Goal: Task Accomplishment & Management: Manage account settings

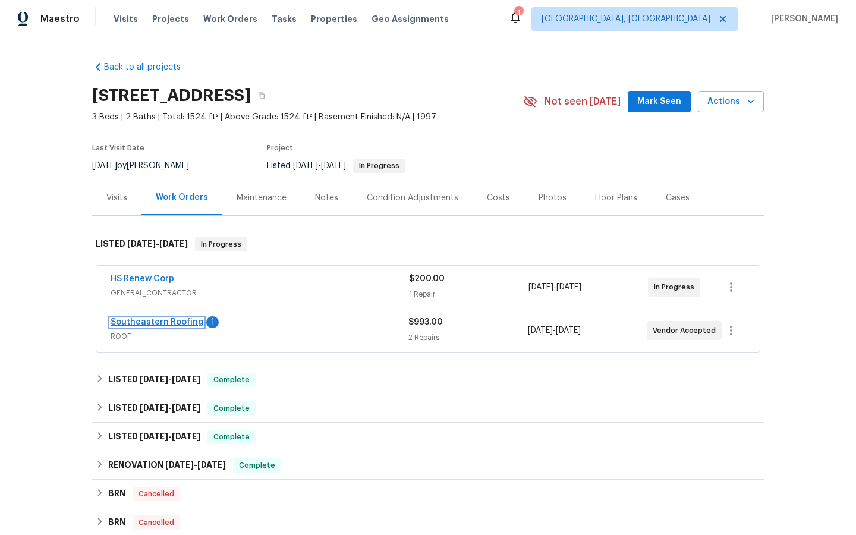
click at [140, 319] on link "Southeastern Roofing" at bounding box center [157, 322] width 93 height 8
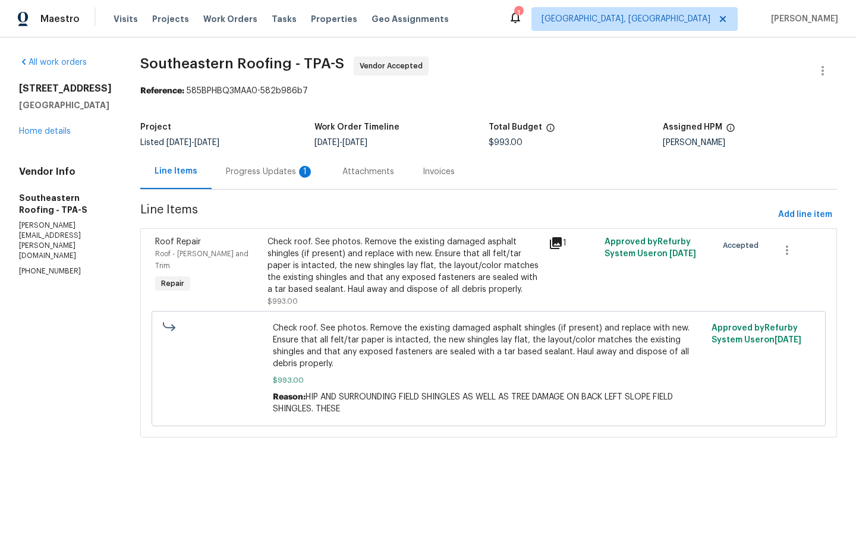
click at [550, 243] on icon at bounding box center [556, 243] width 12 height 12
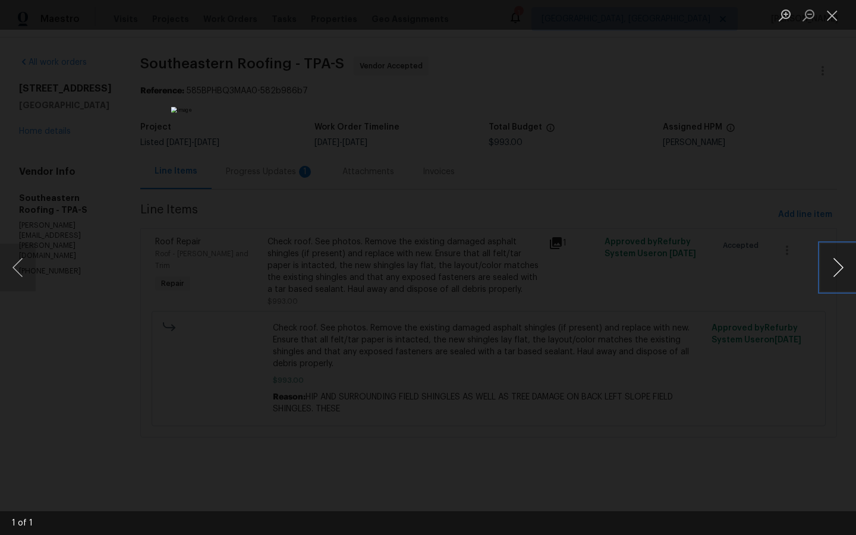
click at [836, 263] on button "Next image" at bounding box center [838, 268] width 36 height 48
click at [716, 335] on div "Lightbox" at bounding box center [428, 267] width 856 height 535
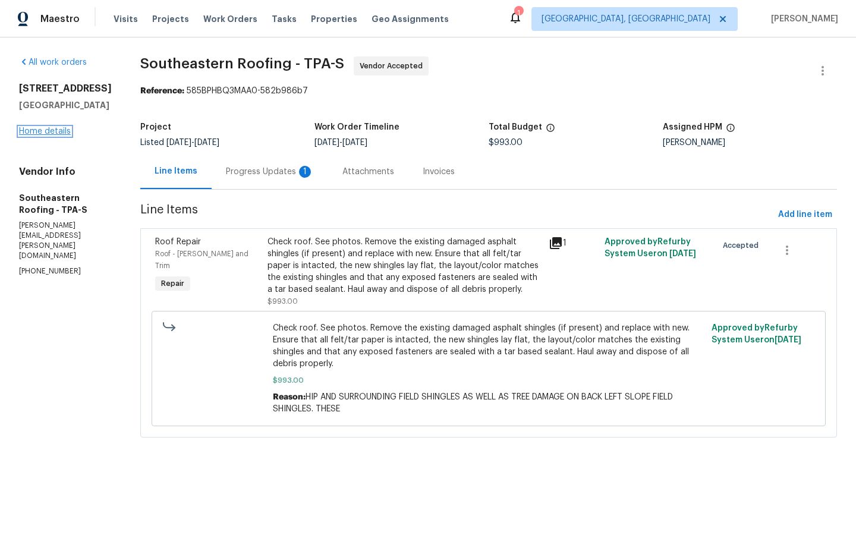
click at [32, 135] on link "Home details" at bounding box center [45, 131] width 52 height 8
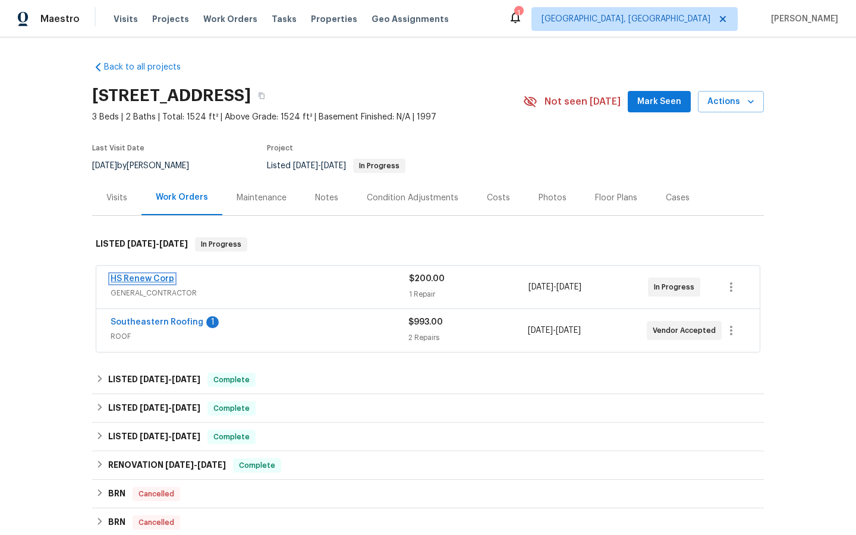
click at [143, 275] on link "HS Renew Corp" at bounding box center [143, 279] width 64 height 8
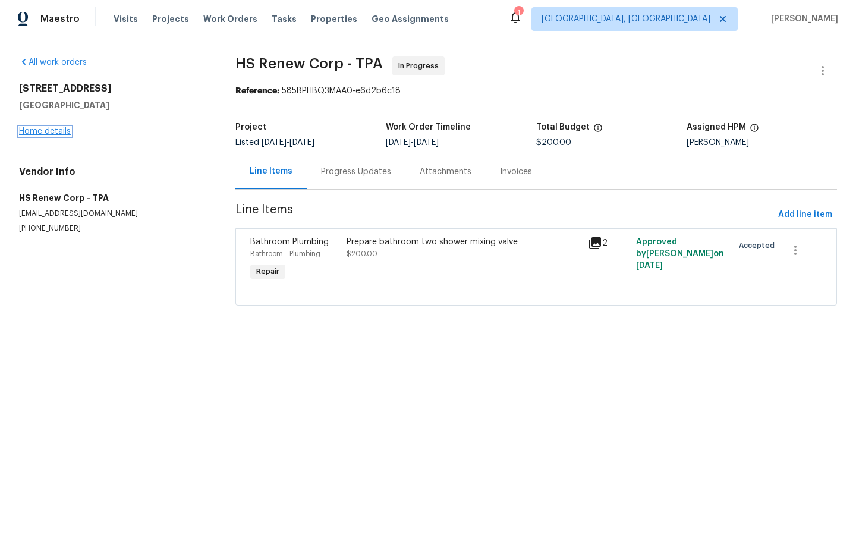
click at [42, 128] on link "Home details" at bounding box center [45, 131] width 52 height 8
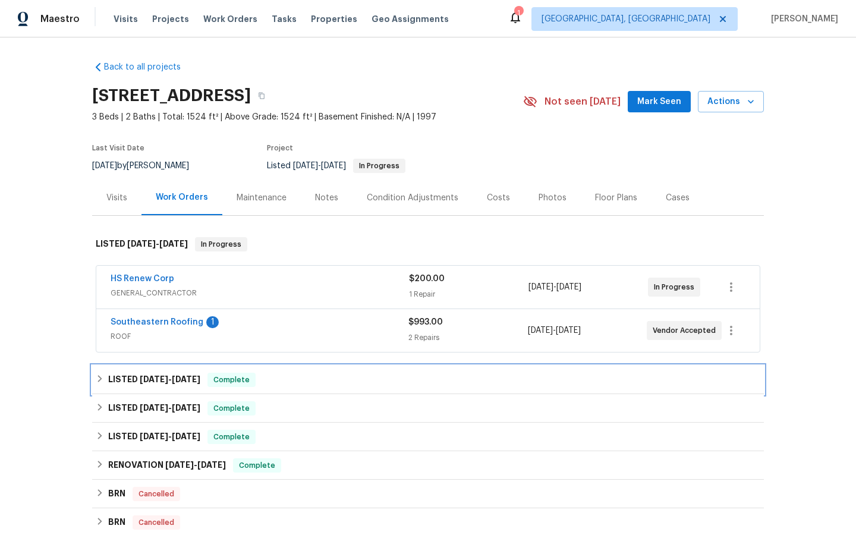
click at [231, 383] on span "Complete" at bounding box center [232, 380] width 46 height 12
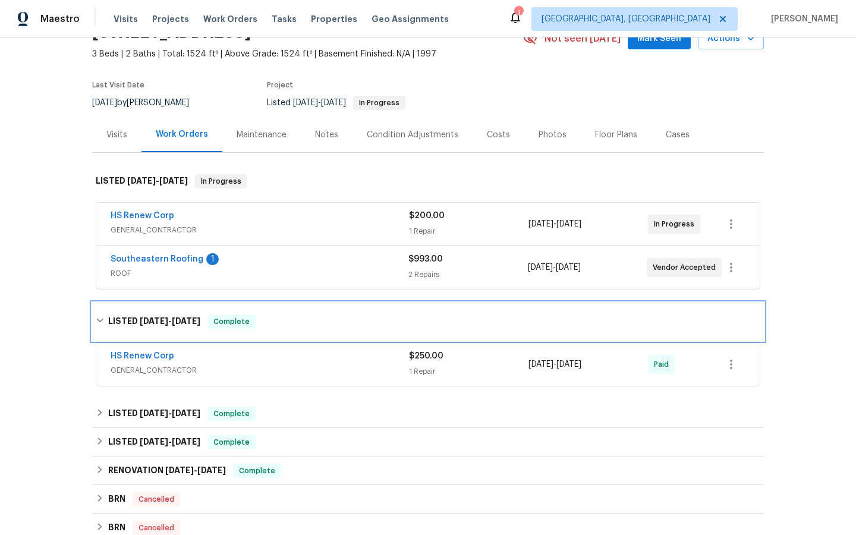
scroll to position [67, 0]
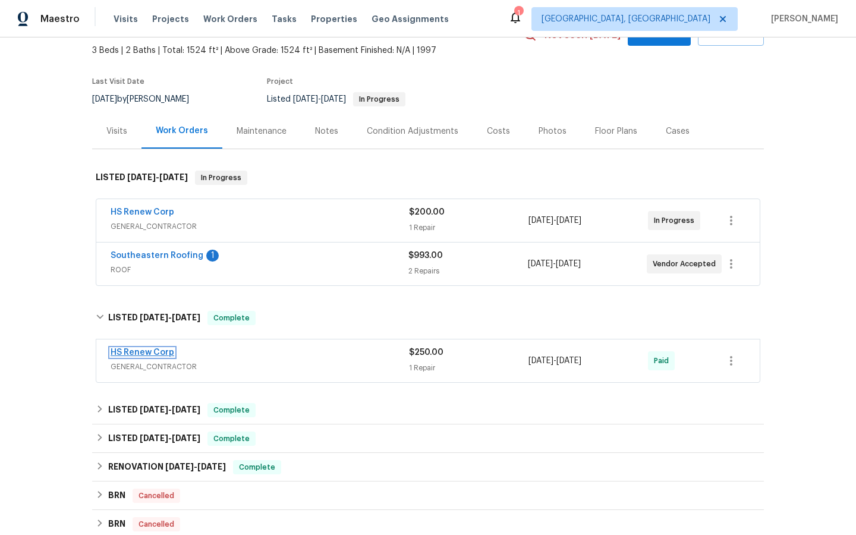
click at [146, 349] on link "HS Renew Corp" at bounding box center [143, 352] width 64 height 8
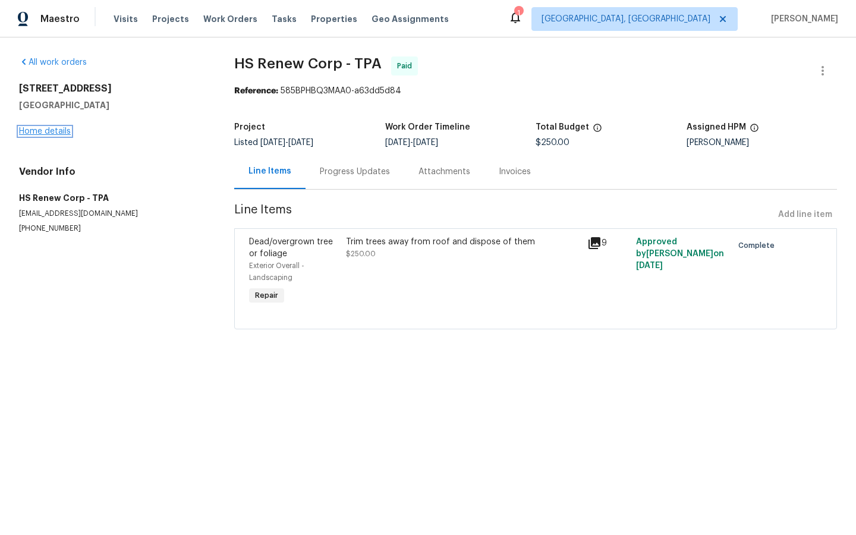
click at [40, 131] on link "Home details" at bounding box center [45, 131] width 52 height 8
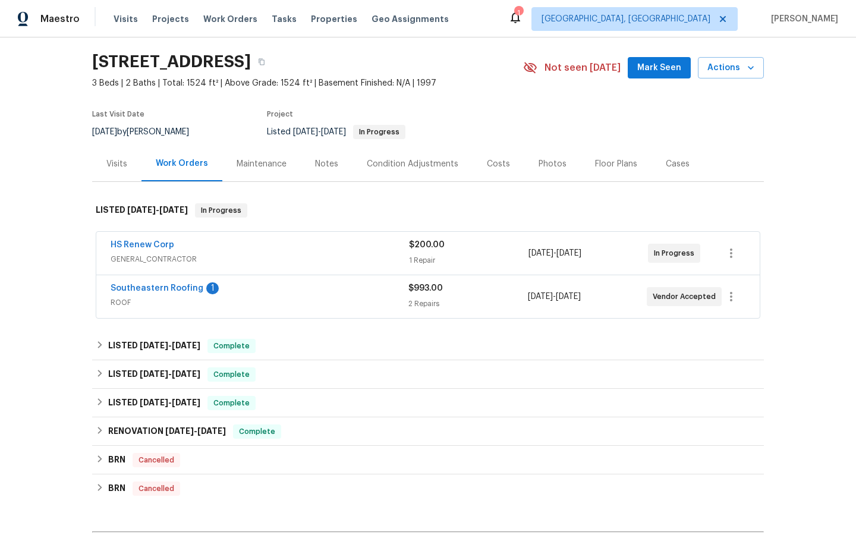
scroll to position [37, 0]
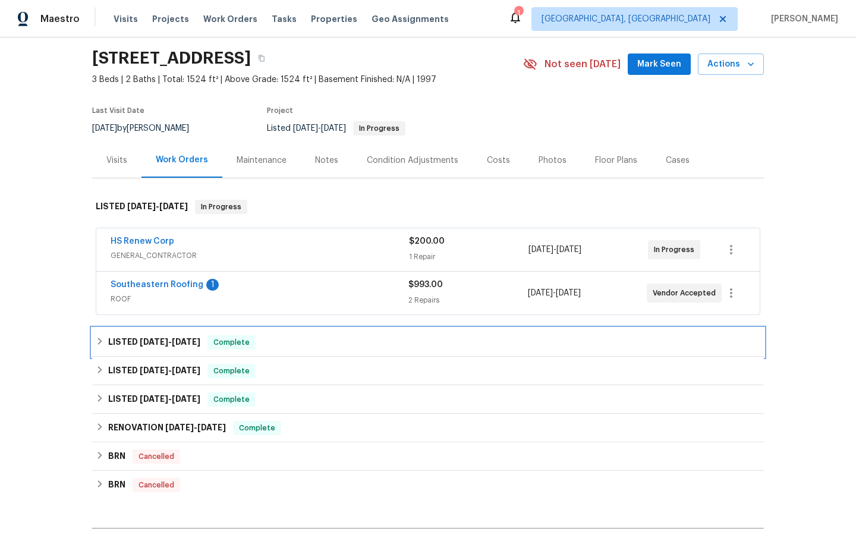
click at [229, 341] on span "Complete" at bounding box center [232, 342] width 46 height 12
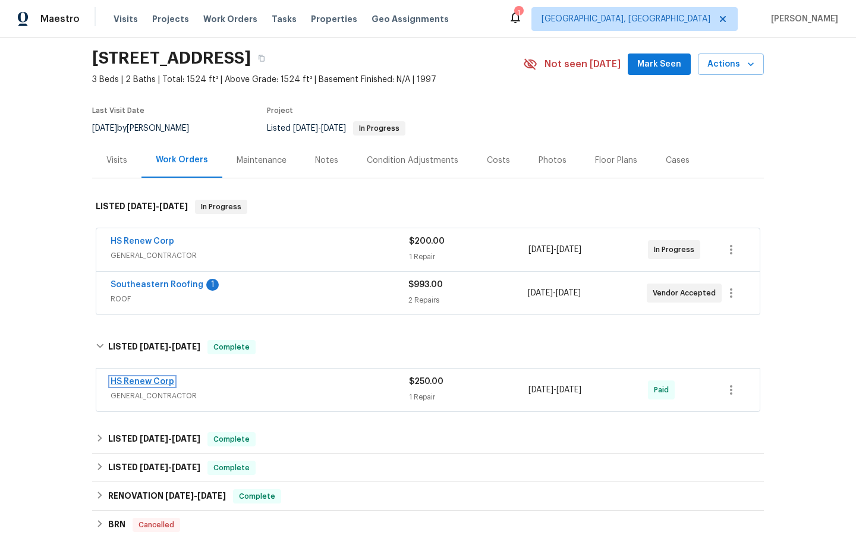
click at [134, 383] on link "HS Renew Corp" at bounding box center [143, 381] width 64 height 8
